Goal: Information Seeking & Learning: Check status

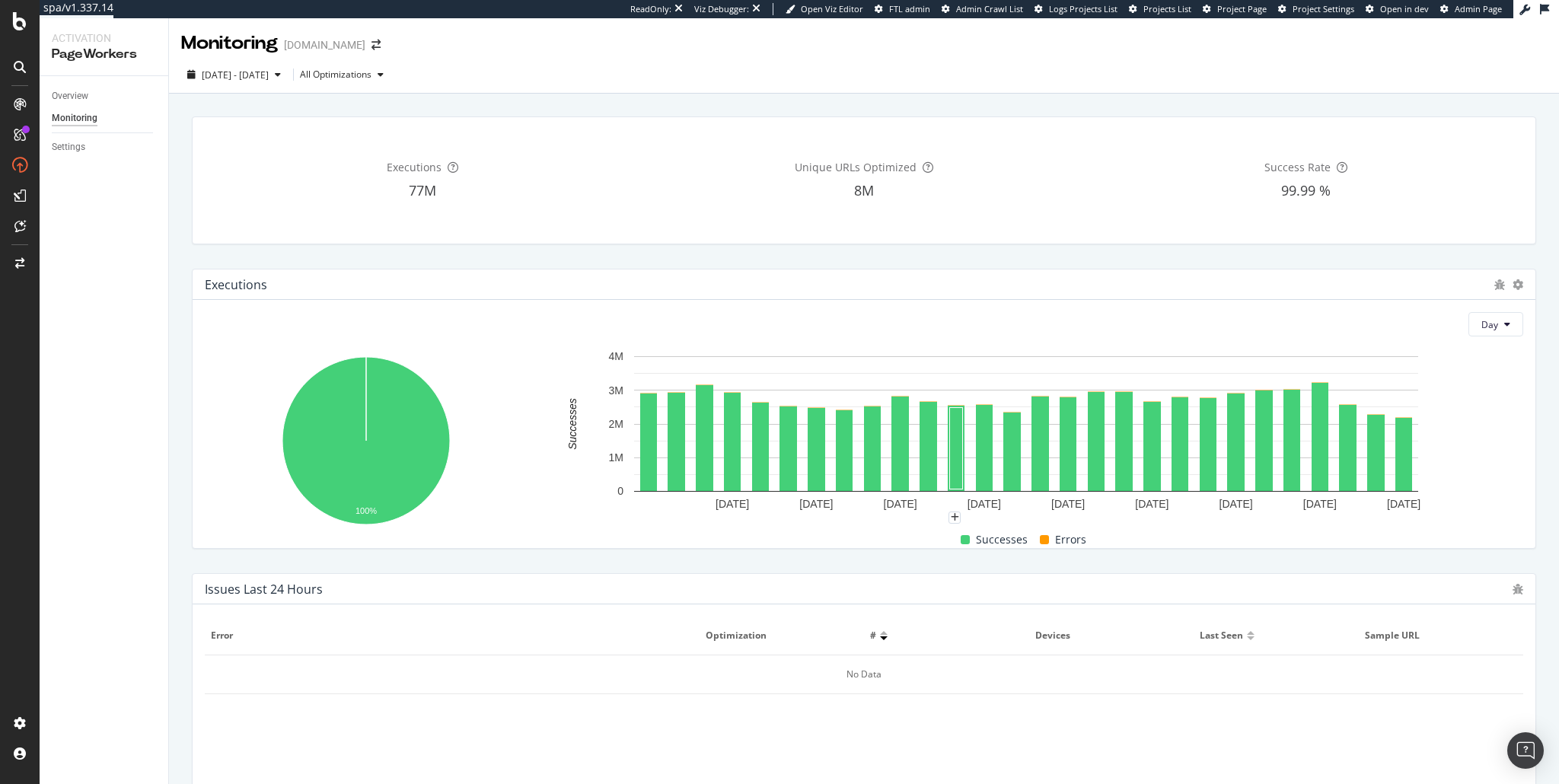
click at [744, 136] on div "Unique URLs Optimized 8M" at bounding box center [863, 180] width 436 height 102
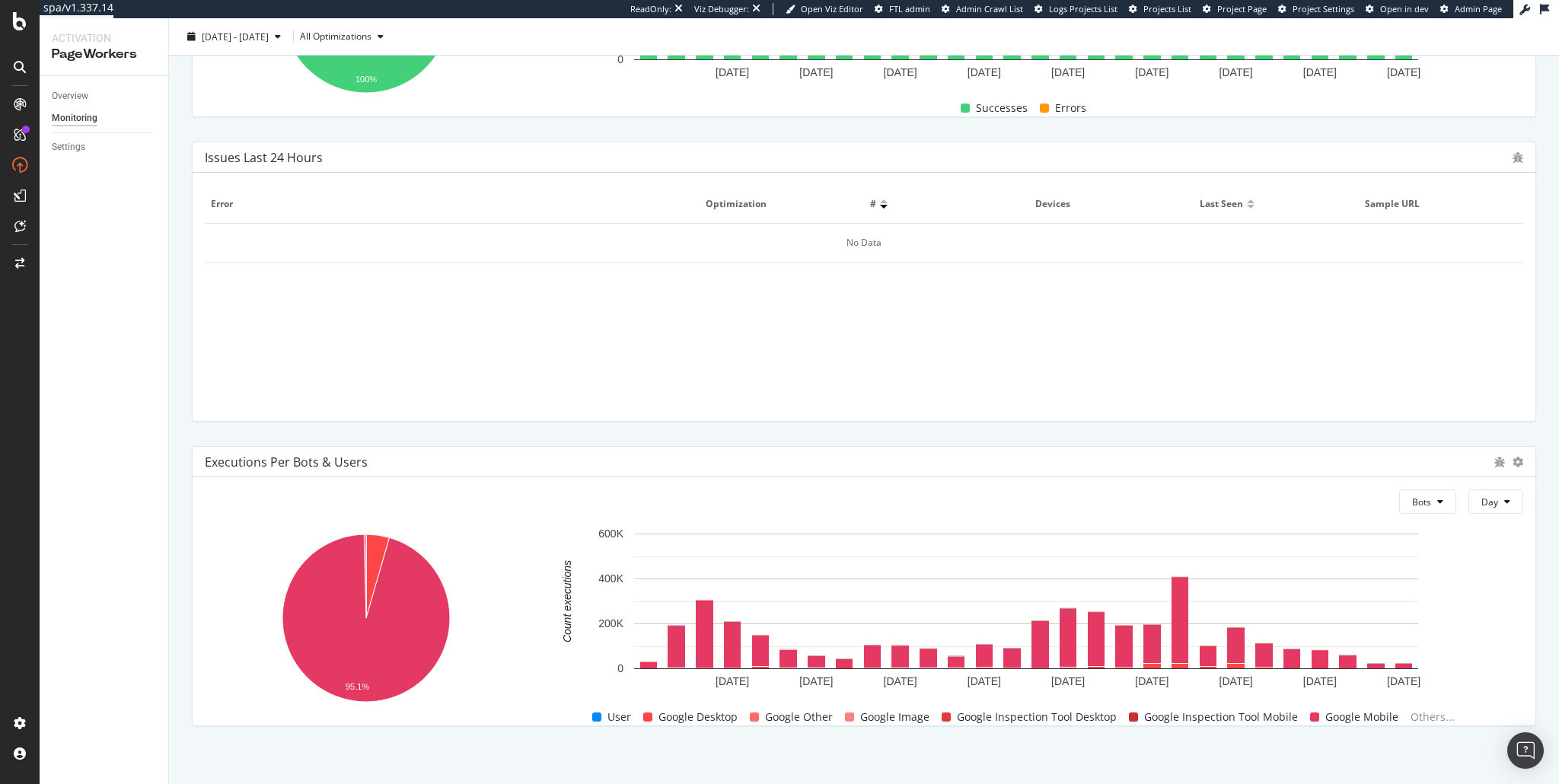
scroll to position [439, 0]
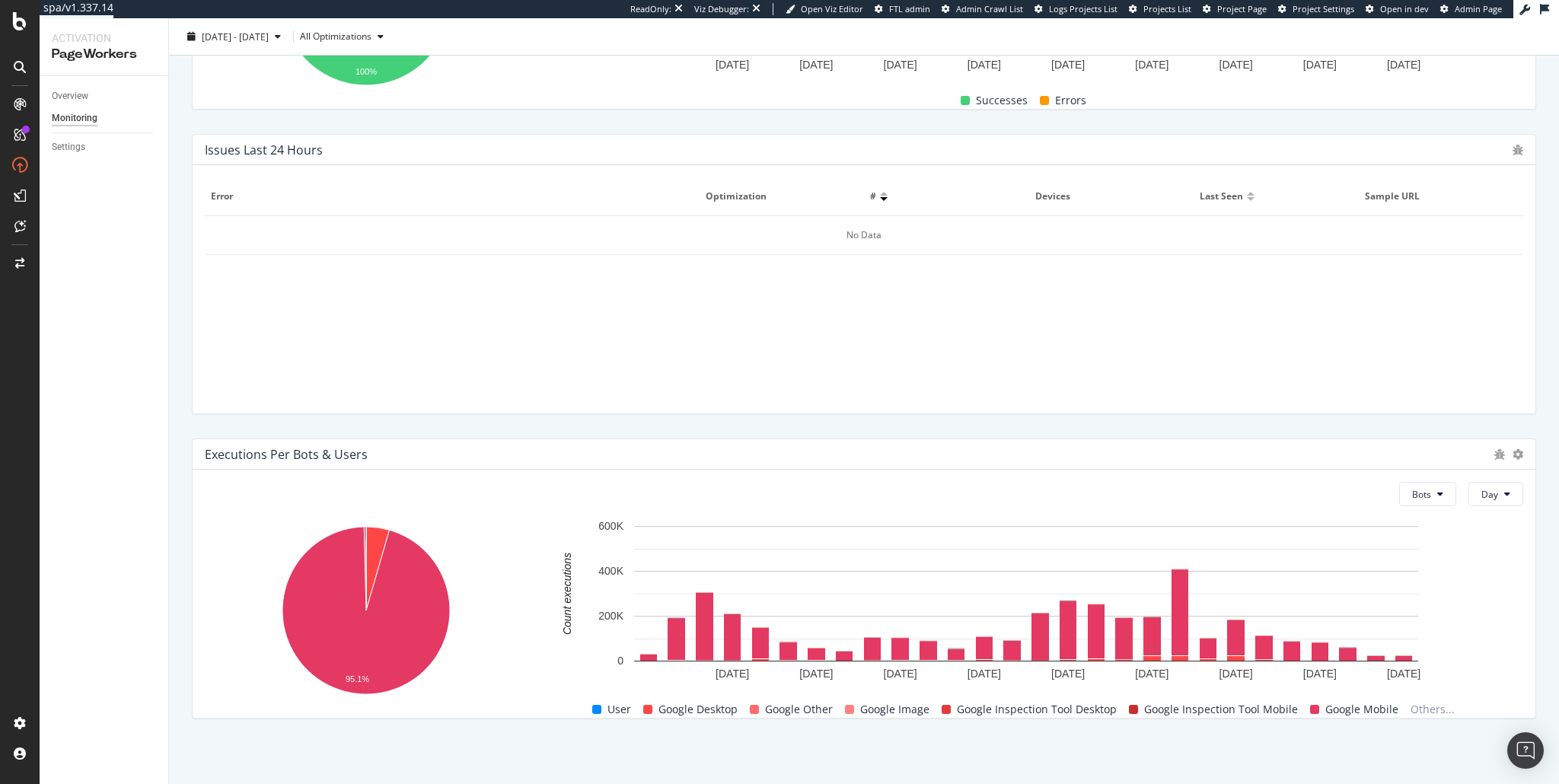
click at [846, 430] on div "Executions per Bots & Users Bots Day 95.1% Bot Count executions User Google Des…" at bounding box center [864, 579] width 1363 height 305
